Goal: Task Accomplishment & Management: Manage account settings

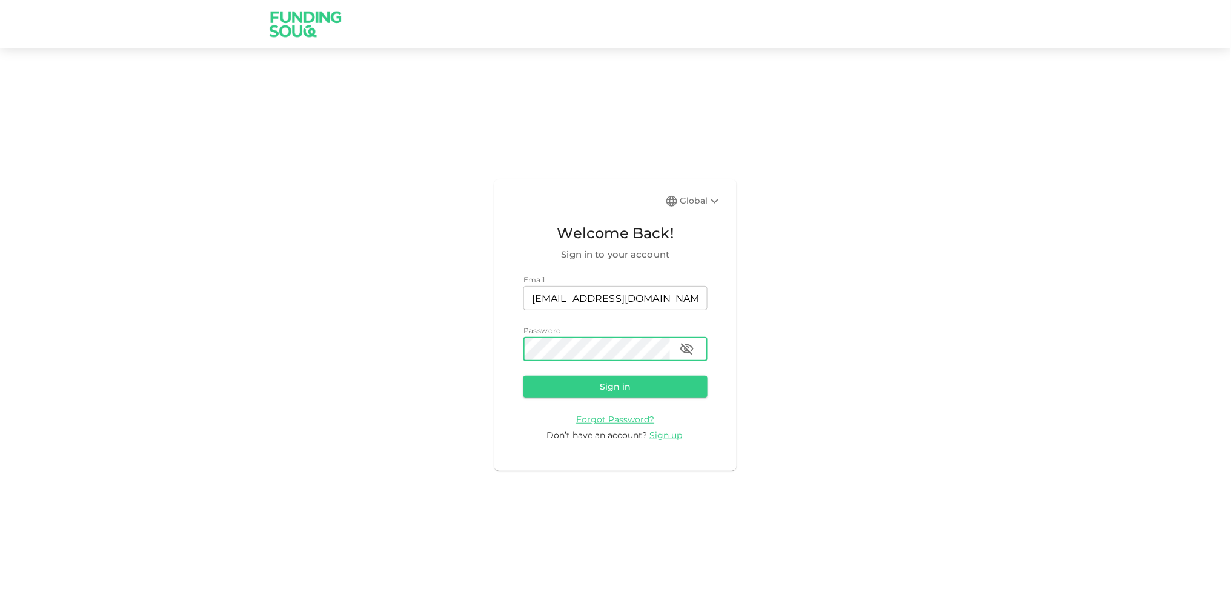
click at [524, 376] on button "Sign in" at bounding box center [616, 387] width 184 height 22
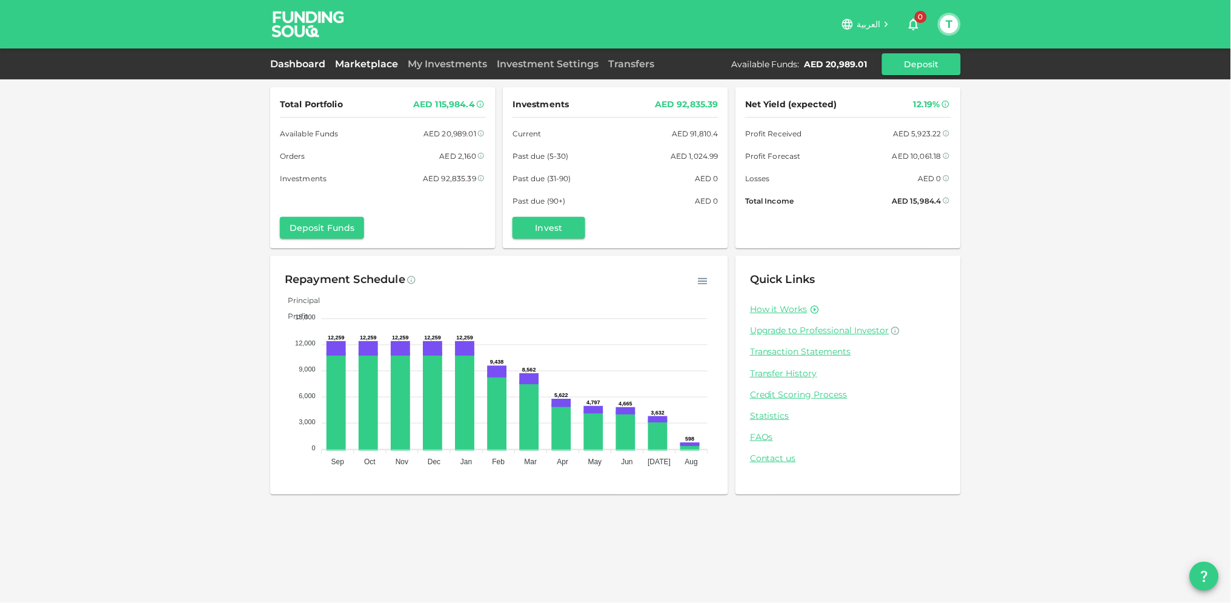
click at [373, 63] on link "Marketplace" at bounding box center [366, 64] width 73 height 12
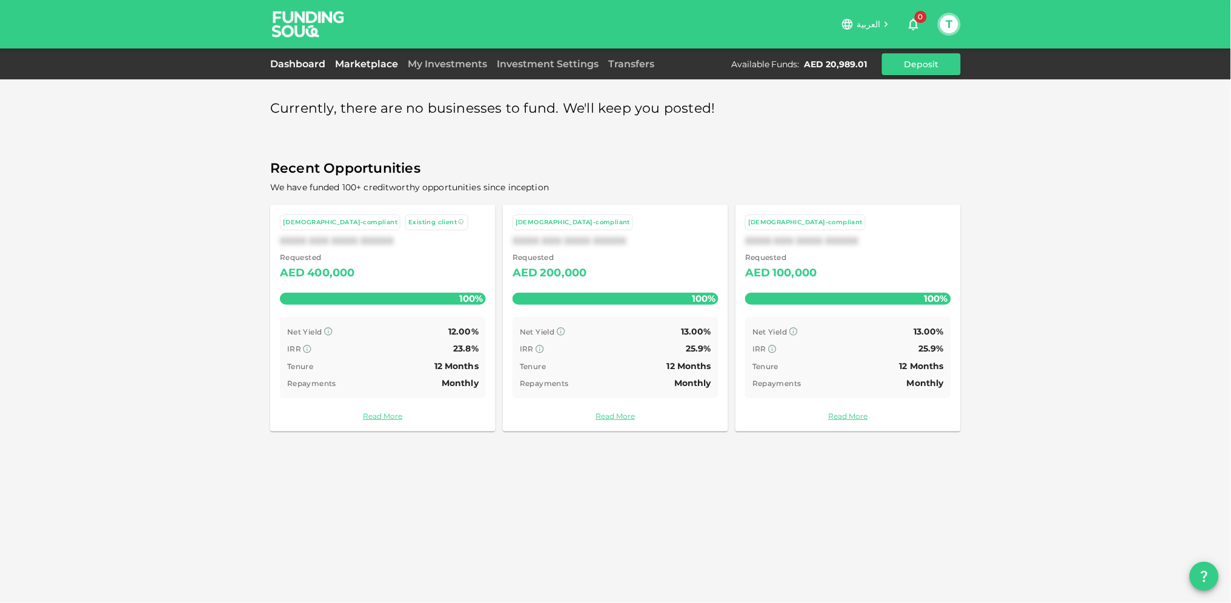
click at [299, 61] on link "Dashboard" at bounding box center [300, 64] width 60 height 12
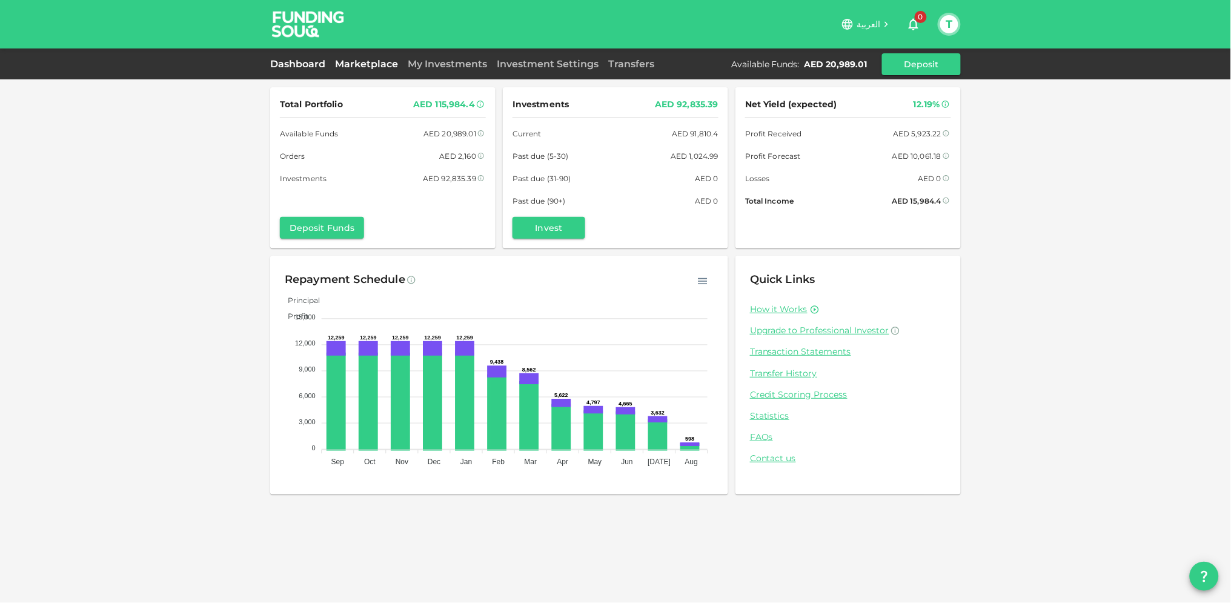
click at [371, 66] on link "Marketplace" at bounding box center [366, 64] width 73 height 12
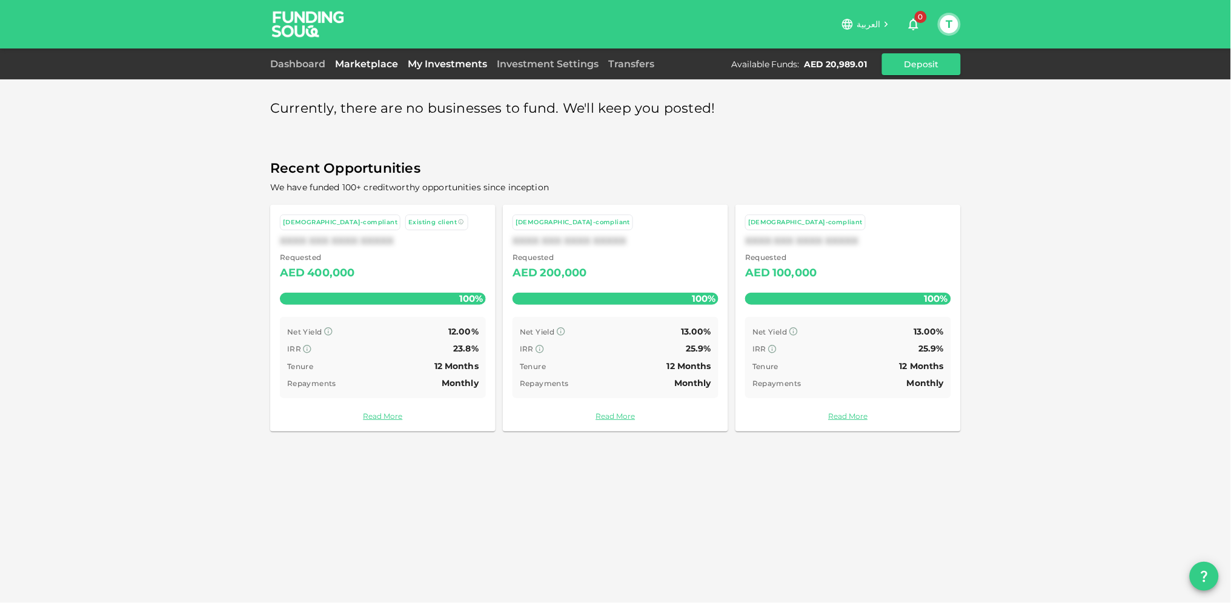
click at [436, 58] on link "My Investments" at bounding box center [447, 64] width 89 height 12
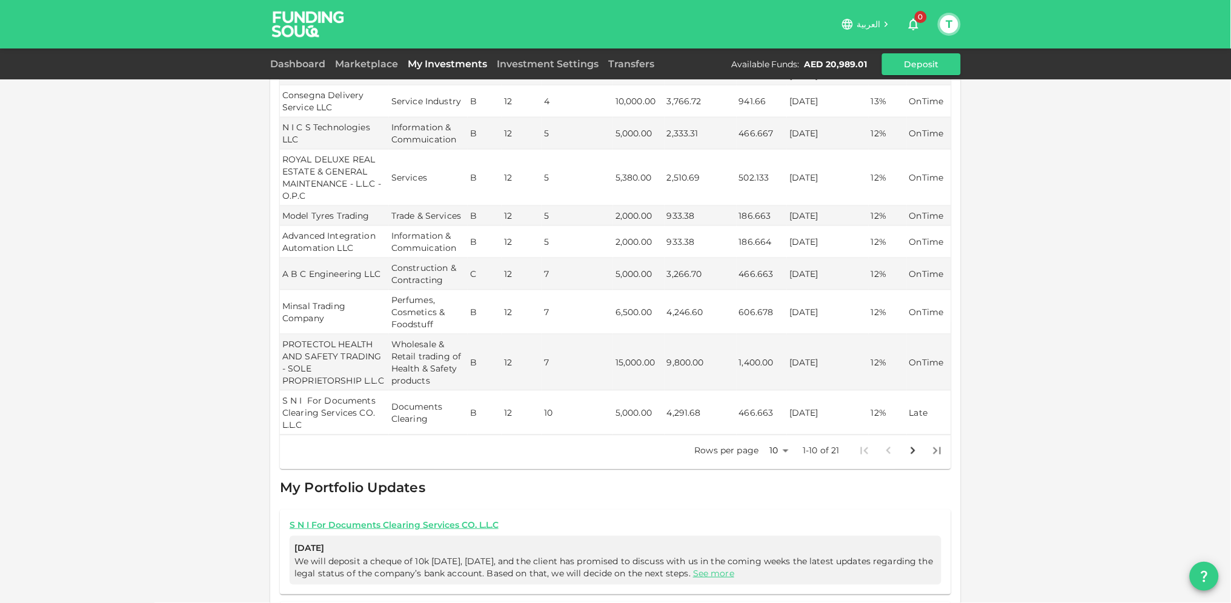
scroll to position [336, 0]
click at [780, 437] on body "العربية 0 T Dashboard Marketplace My Investments Investment Settings Transfers …" at bounding box center [615, 301] width 1231 height 603
click at [779, 471] on li "25" at bounding box center [774, 475] width 36 height 22
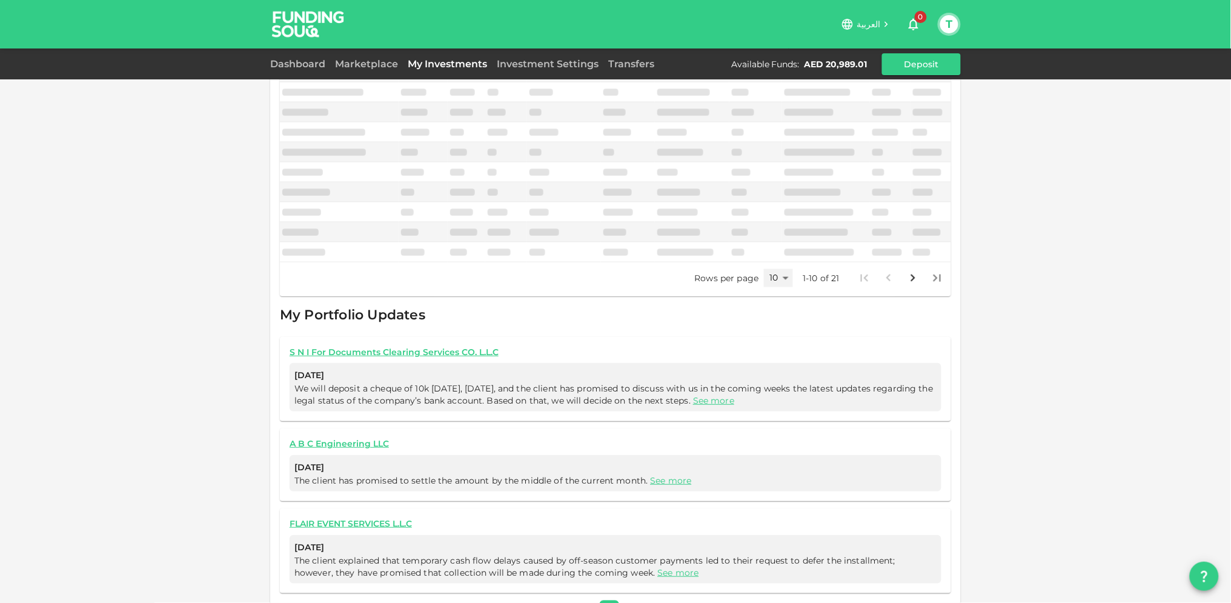
type input "25"
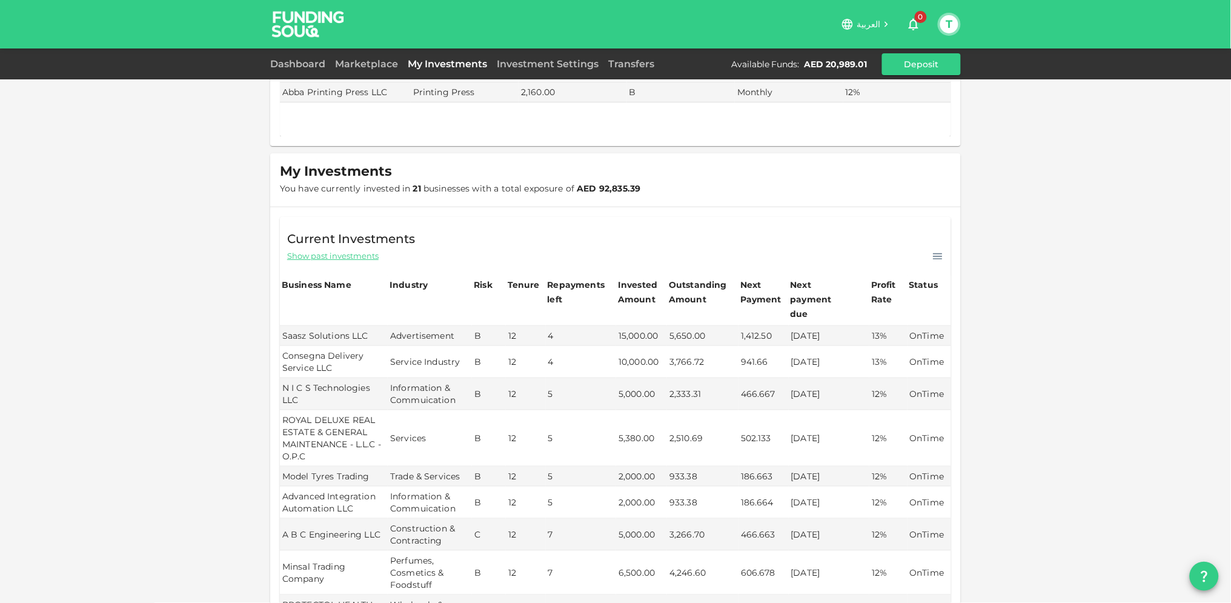
scroll to position [67, 0]
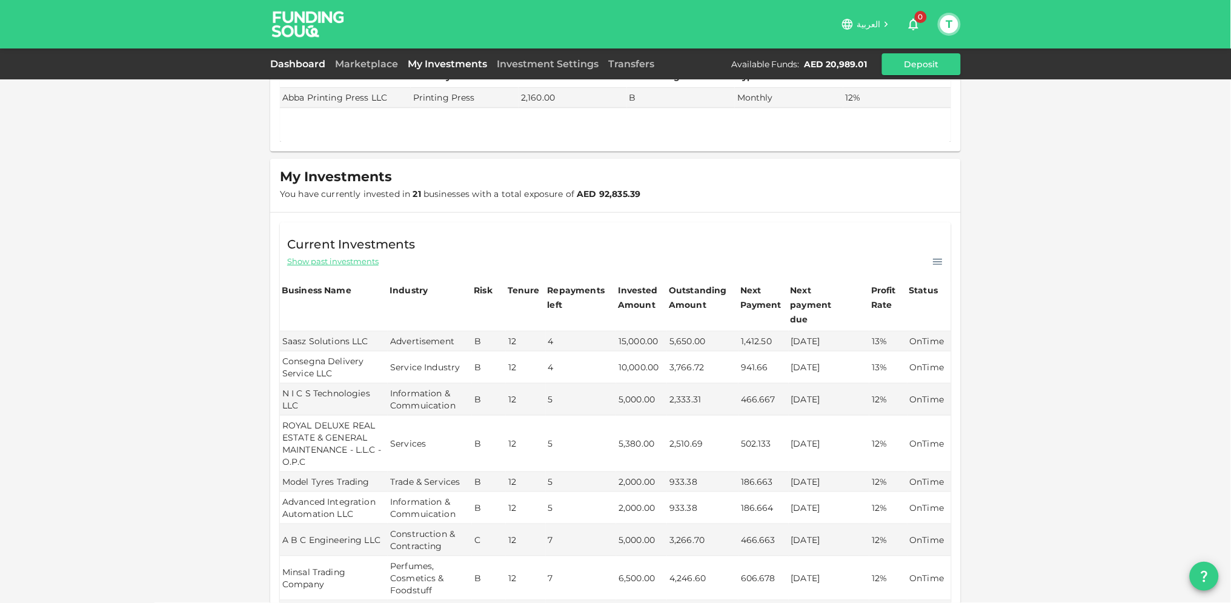
click at [311, 61] on link "Dashboard" at bounding box center [300, 64] width 60 height 12
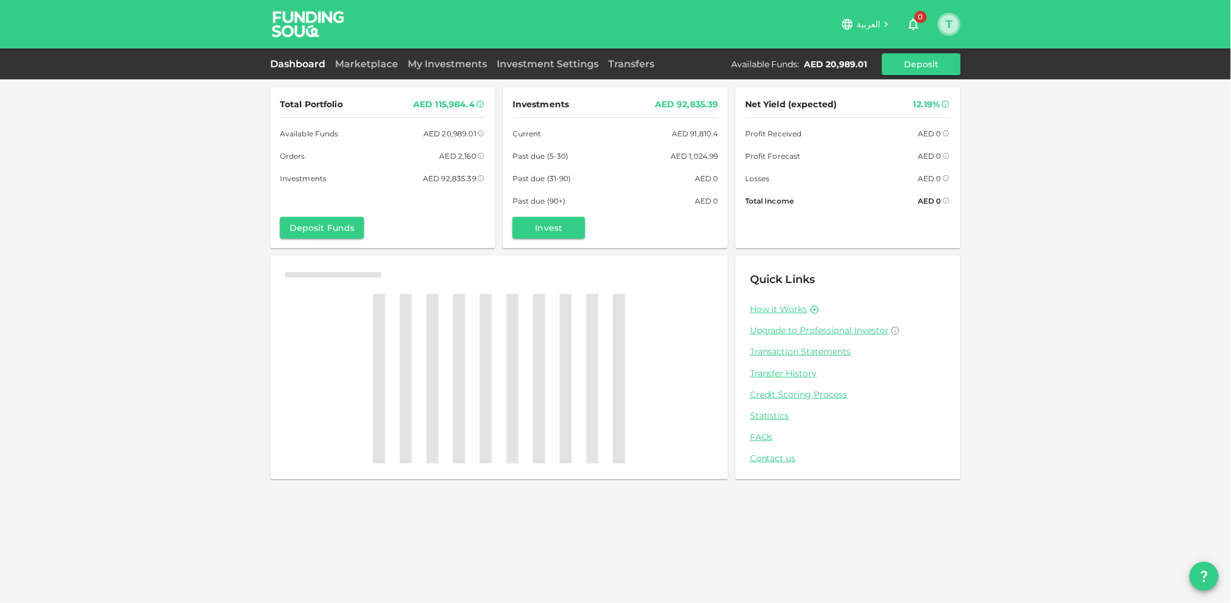
click at [948, 18] on button "T" at bounding box center [950, 24] width 18 height 18
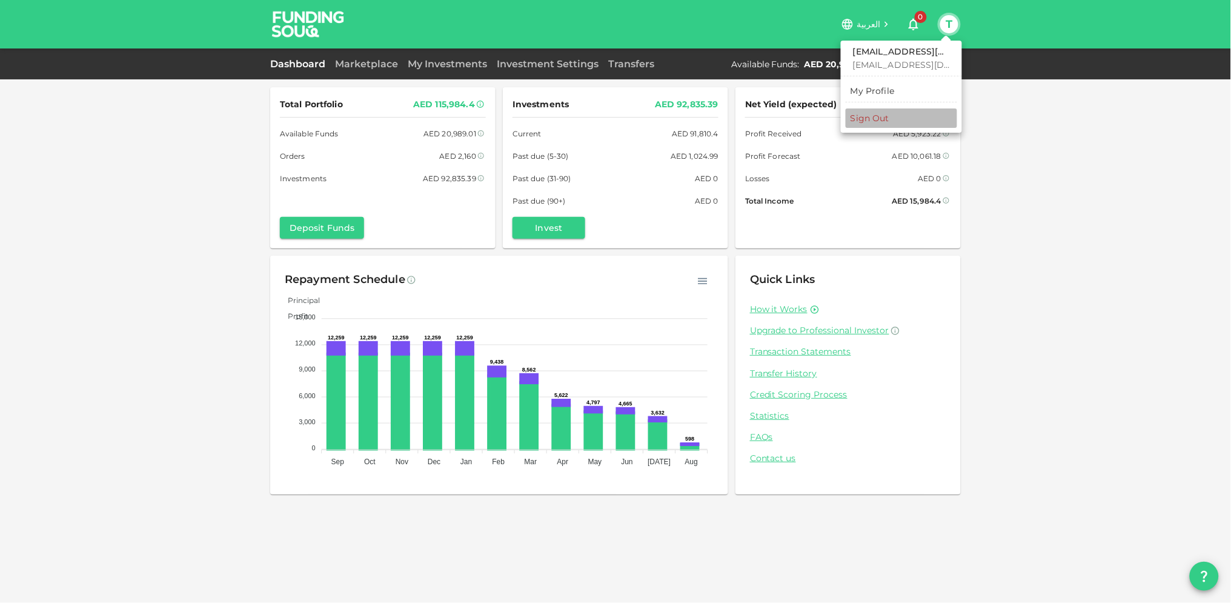
click at [861, 115] on div "Sign Out" at bounding box center [870, 118] width 39 height 12
